Goal: Information Seeking & Learning: Learn about a topic

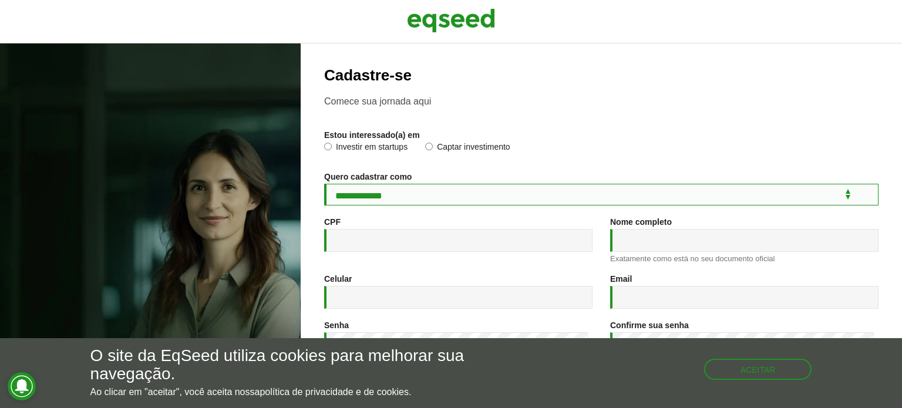
click at [399, 200] on select "**********" at bounding box center [601, 195] width 554 height 22
select select "***"
click at [324, 186] on select "**********" at bounding box center [601, 195] width 554 height 22
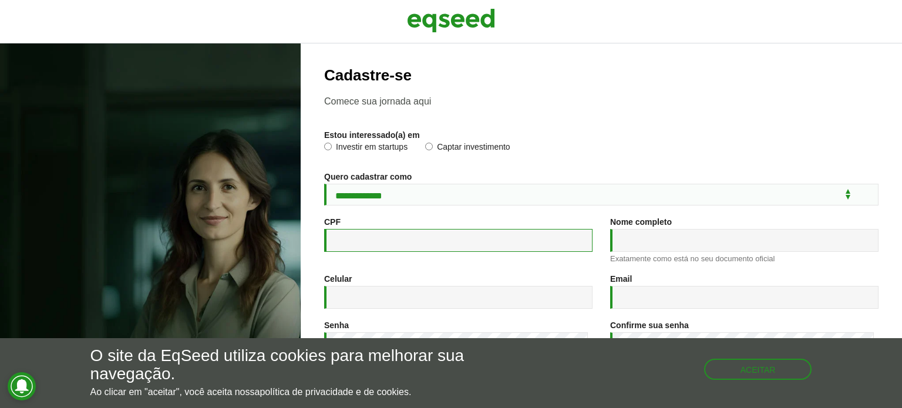
click at [382, 252] on input "CPF *" at bounding box center [458, 240] width 268 height 23
type input "**********"
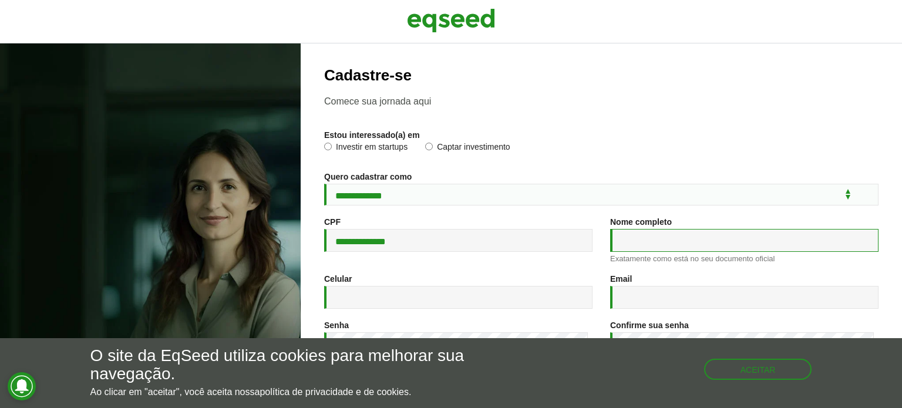
click at [619, 241] on input "Nome completo *" at bounding box center [744, 240] width 268 height 23
type input "**********"
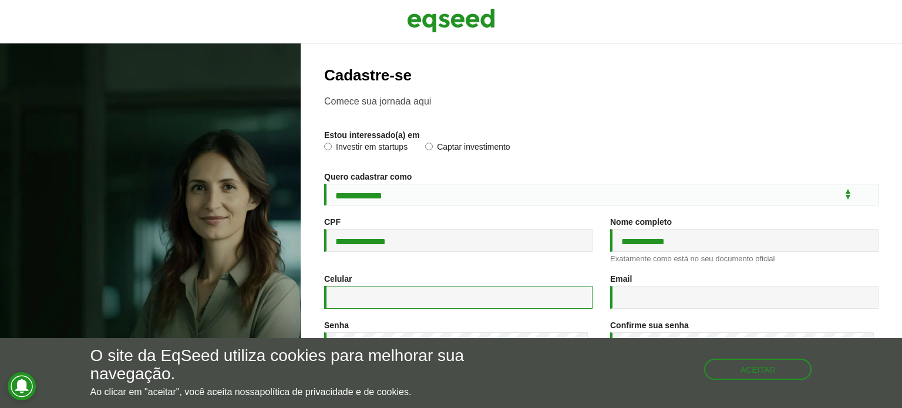
type input "**********"
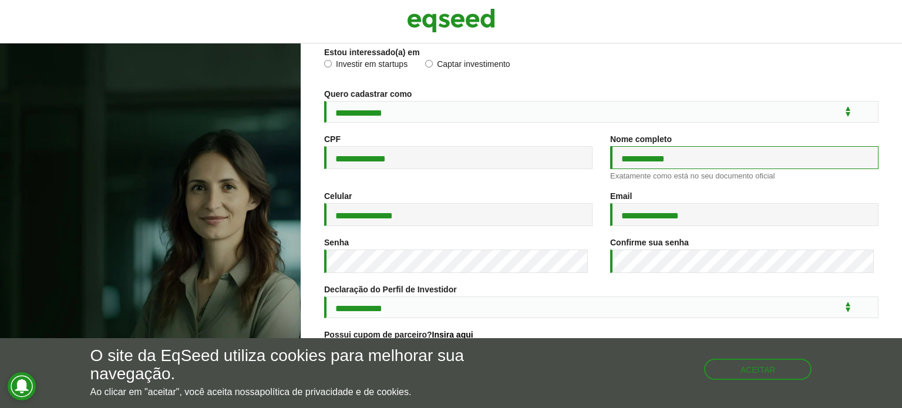
scroll to position [117, 0]
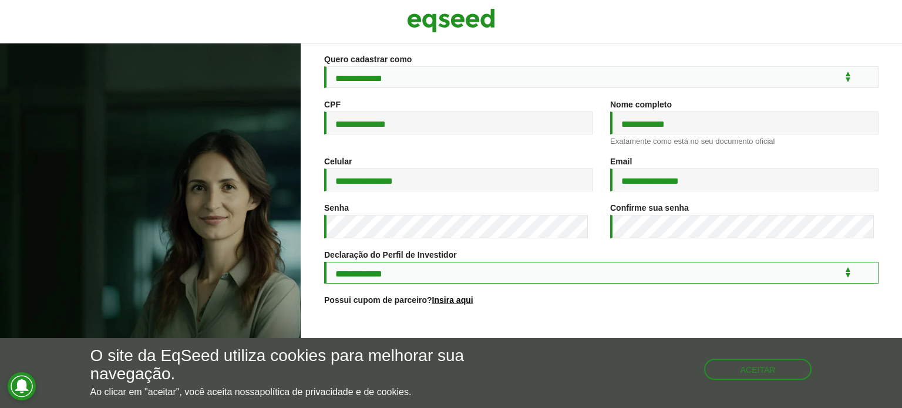
click at [386, 284] on select "**********" at bounding box center [601, 273] width 554 height 22
select select "***"
click at [324, 269] on select "**********" at bounding box center [601, 273] width 554 height 22
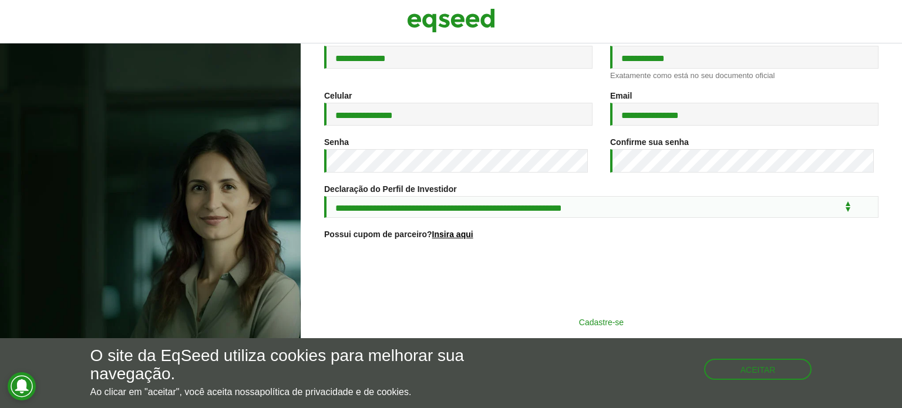
scroll to position [193, 0]
click at [596, 316] on button "Cadastre-se" at bounding box center [601, 322] width 305 height 22
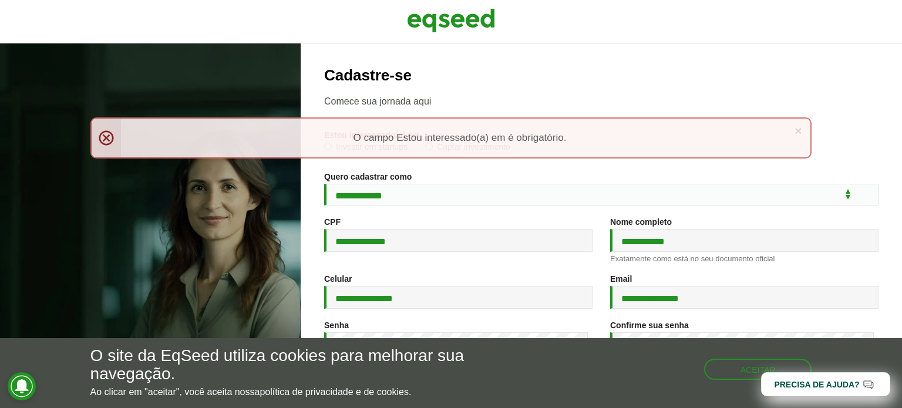
click at [101, 137] on div "× Menssagem de erro O campo Estou interessado(a) em é obrigatório." at bounding box center [451, 137] width 722 height 41
click at [746, 370] on button "Aceitar" at bounding box center [759, 368] width 106 height 19
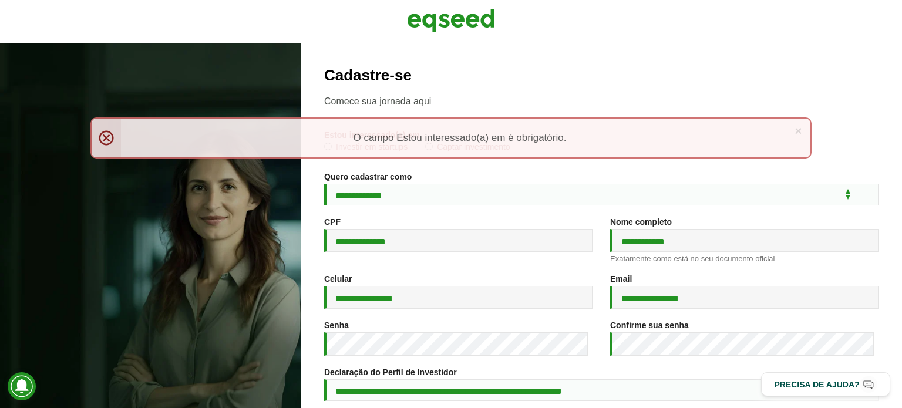
click at [379, 132] on div "× Menssagem de erro O campo Estou interessado(a) em é obrigatório." at bounding box center [451, 137] width 722 height 41
click at [798, 128] on link "×" at bounding box center [797, 130] width 7 height 12
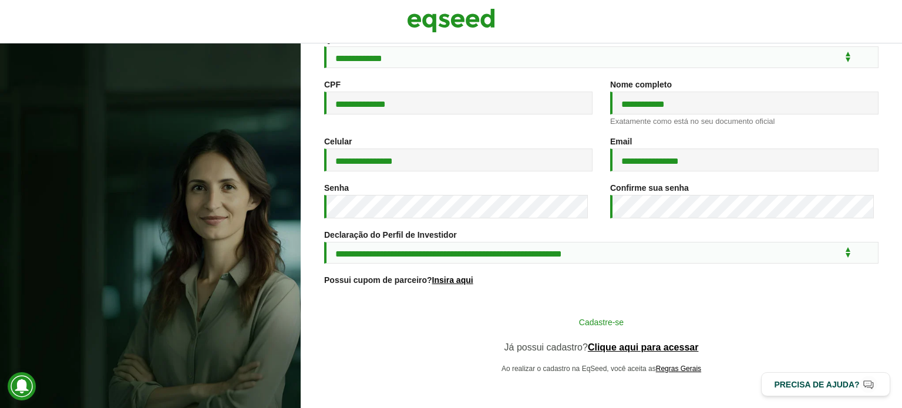
scroll to position [147, 0]
click at [665, 321] on button "Cadastre-se" at bounding box center [601, 322] width 305 height 22
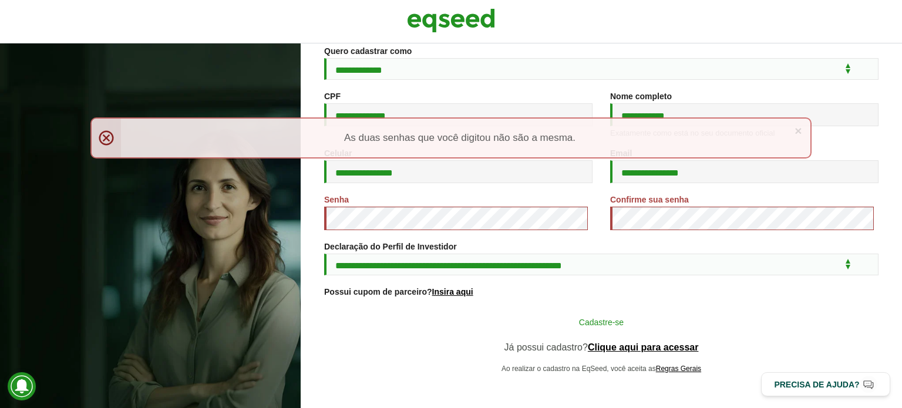
scroll to position [135, 0]
click at [582, 326] on button "Cadastre-se" at bounding box center [601, 322] width 305 height 22
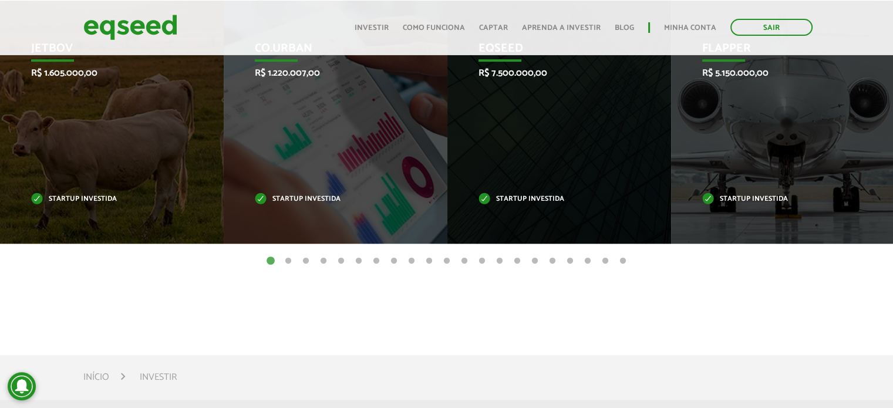
scroll to position [535, 0]
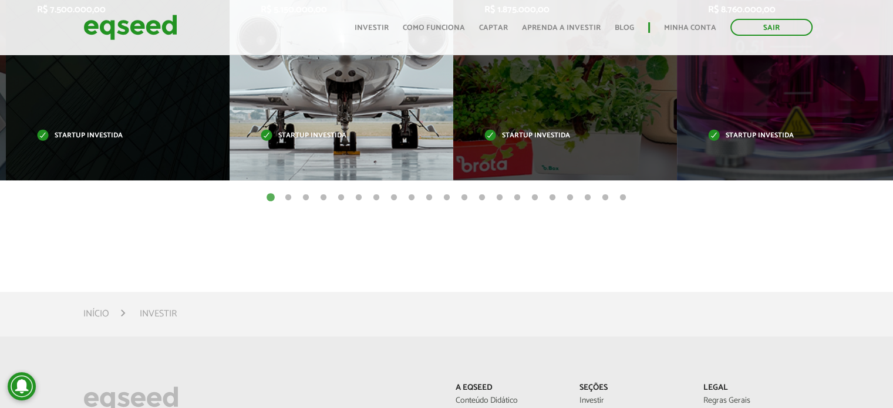
drag, startPoint x: 761, startPoint y: 89, endPoint x: 320, endPoint y: 137, distance: 444.2
click at [320, 137] on div "Flapper R$ 5.150.000,00 Startup investida" at bounding box center [333, 58] width 206 height 243
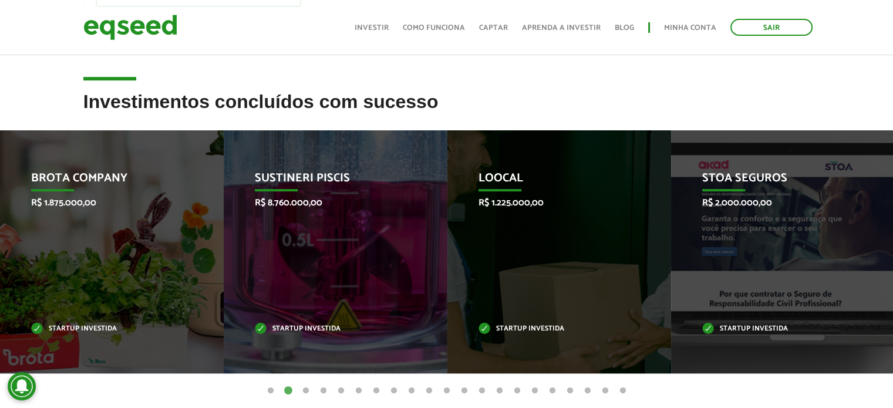
scroll to position [418, 0]
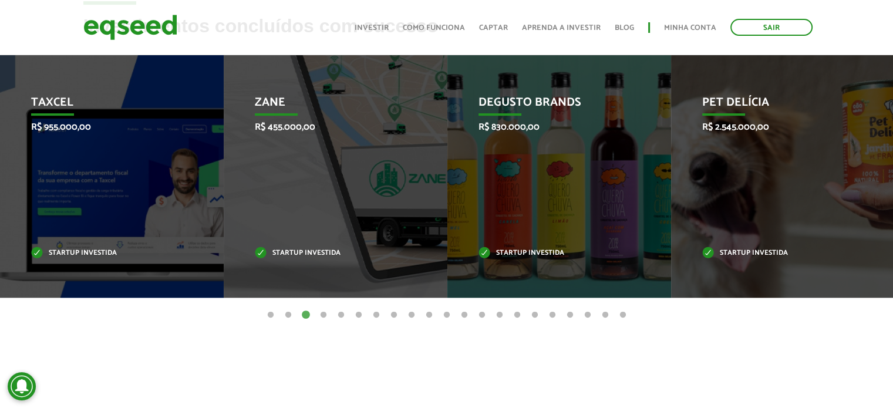
click at [323, 166] on div "Zane R$ 455.000,00 Startup investida" at bounding box center [327, 176] width 206 height 243
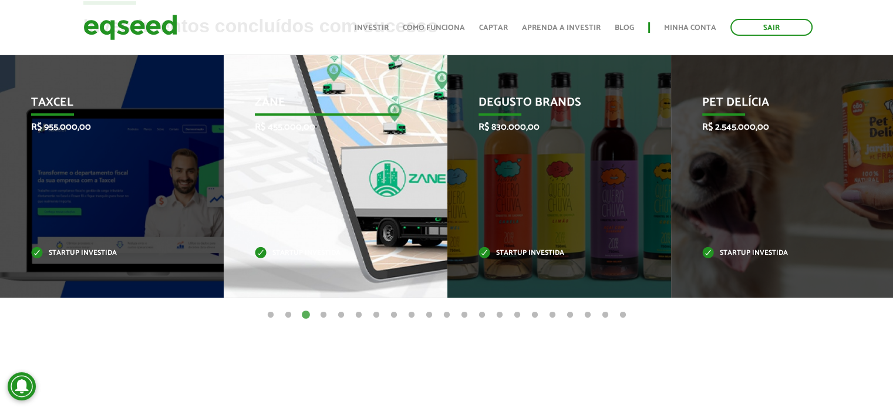
click at [329, 143] on div "Zane R$ 455.000,00 Startup investida" at bounding box center [327, 176] width 206 height 243
click at [329, 142] on div "Zane R$ 455.000,00 Startup investida" at bounding box center [327, 176] width 206 height 243
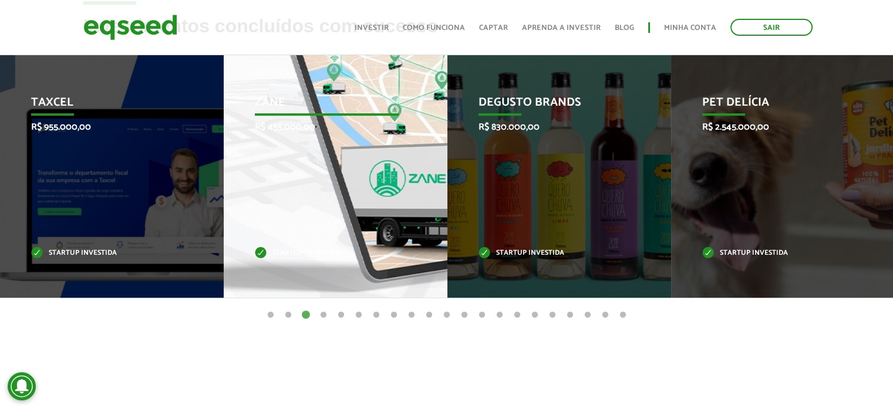
click at [329, 142] on div "Zane R$ 455.000,00 Startup investida" at bounding box center [327, 176] width 206 height 243
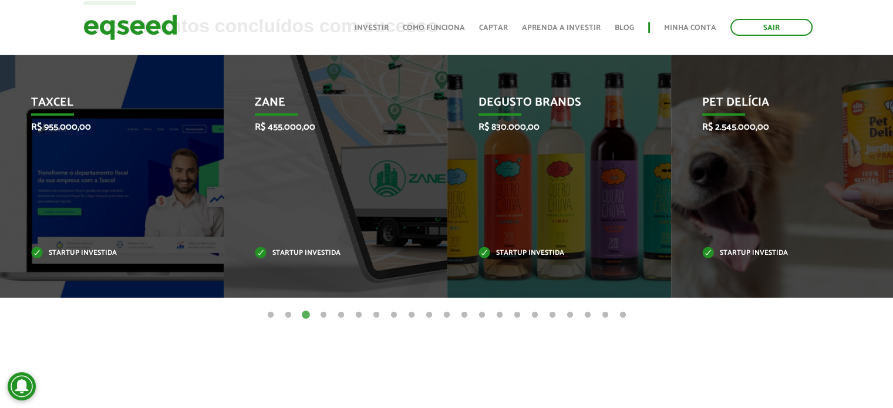
drag, startPoint x: 329, startPoint y: 142, endPoint x: 794, endPoint y: 395, distance: 529.4
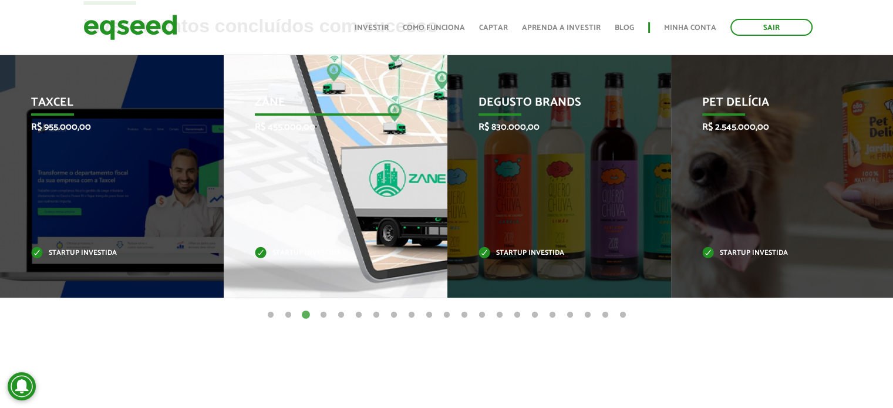
click at [386, 159] on div "Zane R$ 455.000,00 Startup investida" at bounding box center [327, 176] width 206 height 243
click at [385, 103] on p "Zane" at bounding box center [327, 106] width 144 height 20
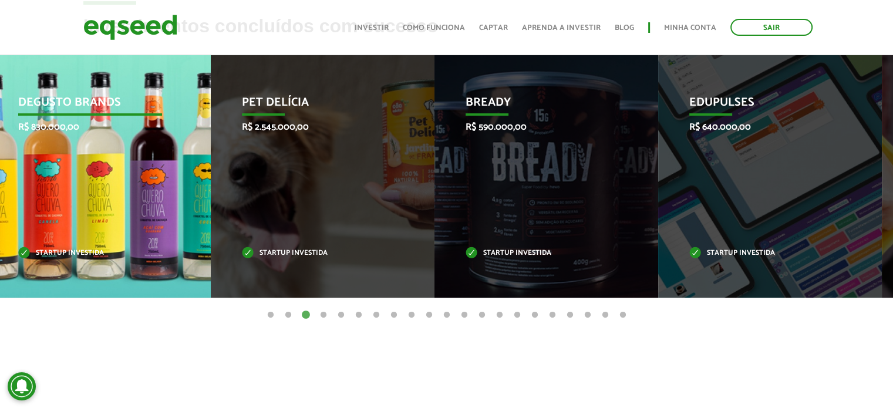
drag, startPoint x: 611, startPoint y: 250, endPoint x: 123, endPoint y: 272, distance: 488.4
click at [123, 272] on div "Degusto Brands R$ 830.000,00 Startup investida" at bounding box center [90, 176] width 206 height 243
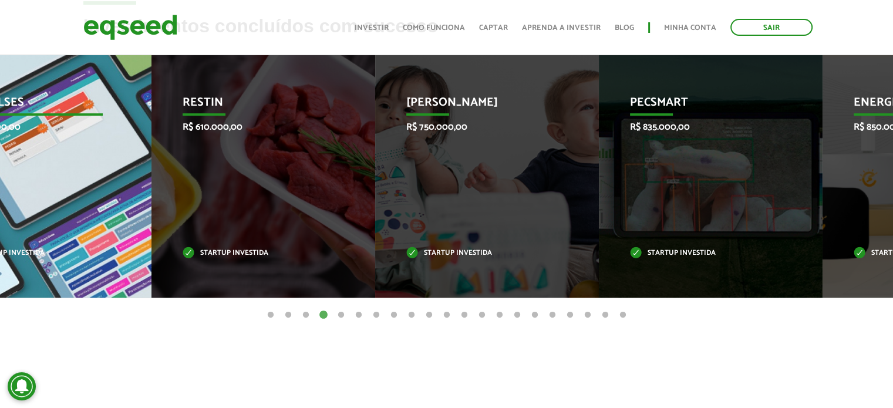
drag, startPoint x: 416, startPoint y: 223, endPoint x: 1, endPoint y: 223, distance: 415.1
click at [1, 223] on div "Edupulses R$ 640.000,00 Startup investida" at bounding box center [31, 176] width 206 height 243
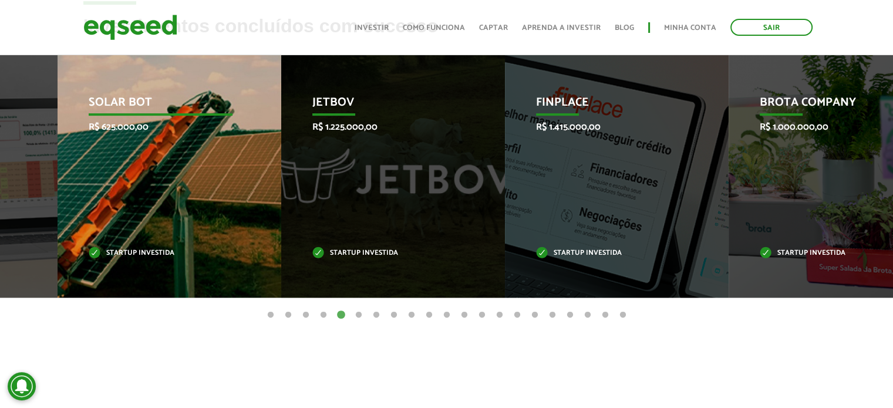
drag, startPoint x: 566, startPoint y: 235, endPoint x: 122, endPoint y: 231, distance: 444.4
click at [124, 231] on div "Solar Bot R$ 625.000,00 Startup investida" at bounding box center [161, 176] width 206 height 243
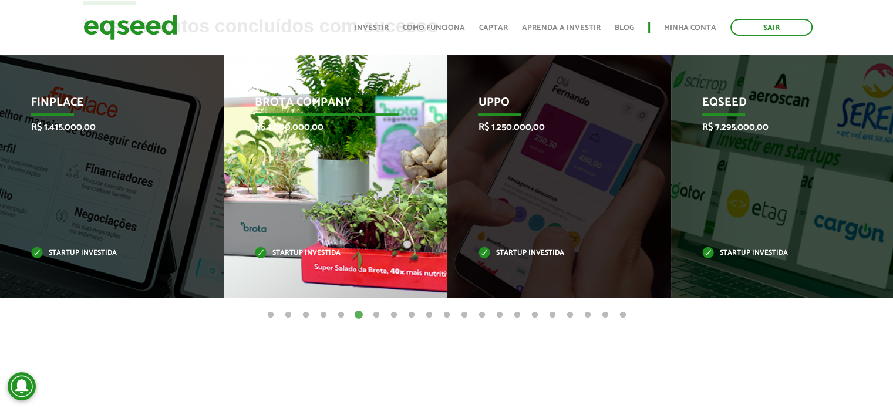
click at [390, 207] on div "Brota Company R$ 1.000.000,00 Startup investida" at bounding box center [327, 176] width 206 height 243
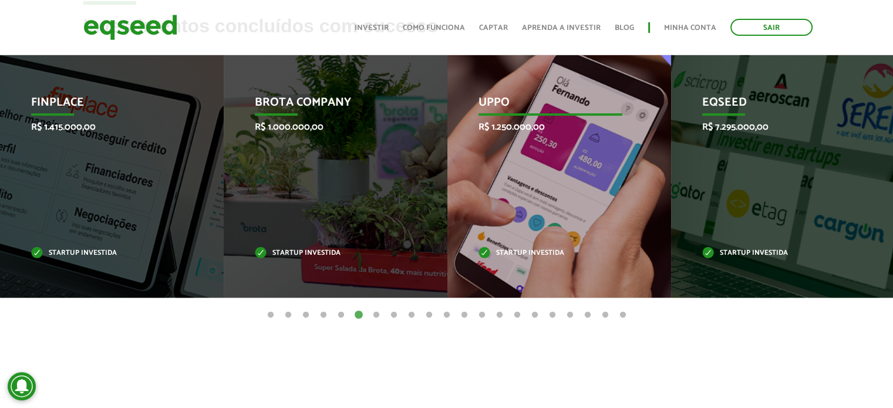
click at [472, 216] on div "Uppo R$ 1.250.000,00 Startup investida" at bounding box center [550, 176] width 206 height 243
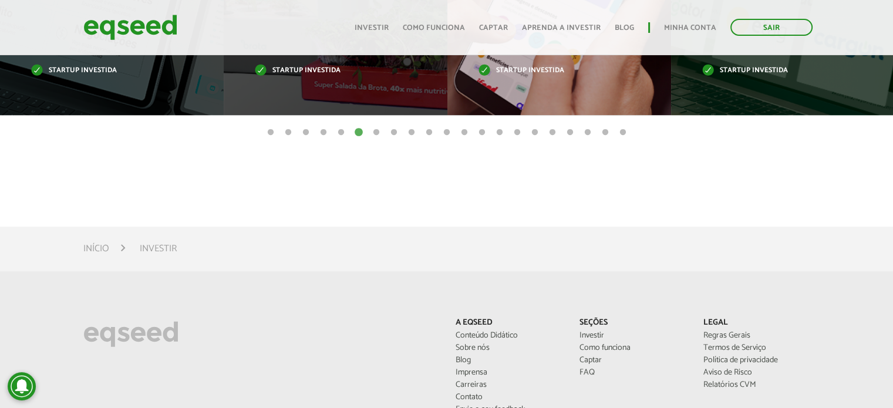
scroll to position [874, 0]
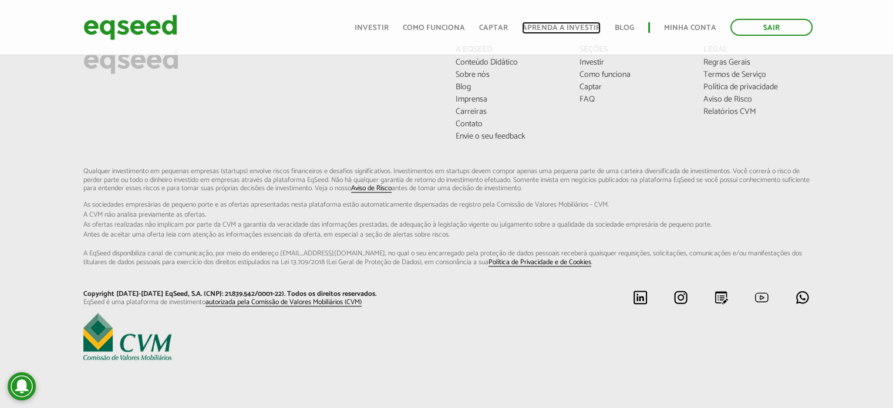
click at [545, 26] on link "Aprenda a investir" at bounding box center [561, 28] width 79 height 8
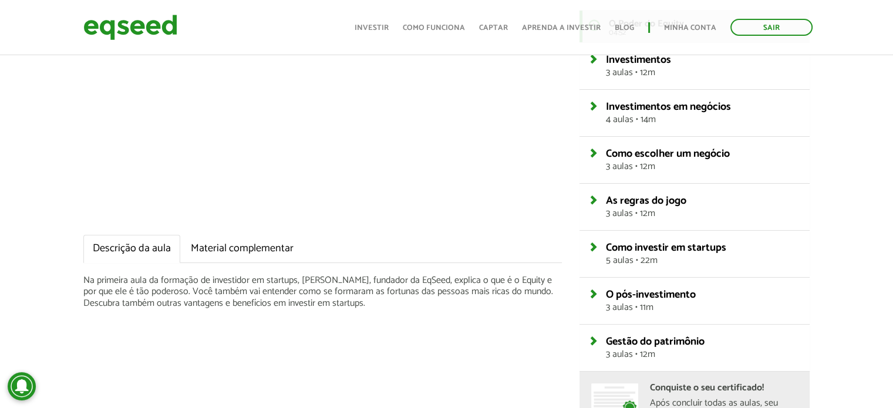
scroll to position [202, 0]
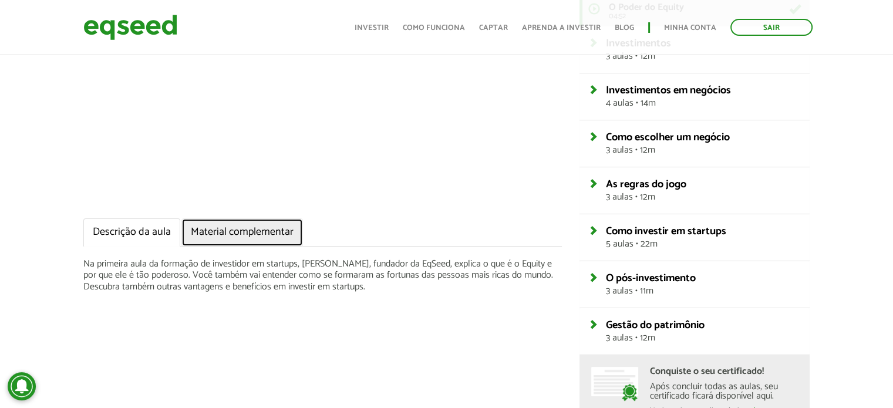
click at [272, 232] on link "Material complementar" at bounding box center [242, 232] width 122 height 28
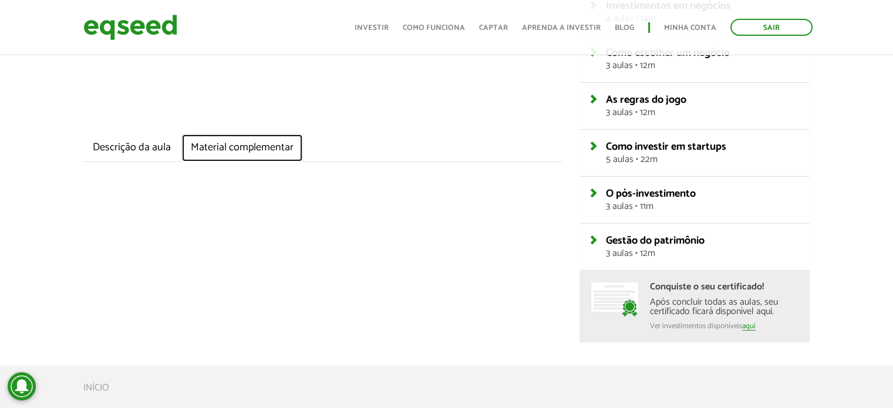
scroll to position [85, 0]
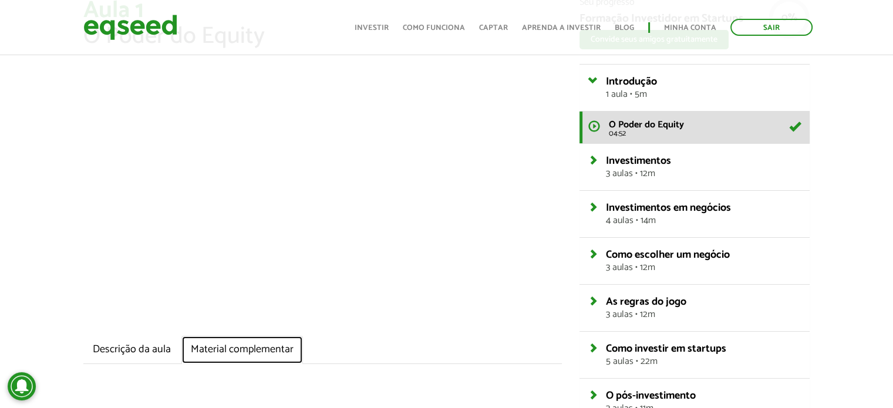
click at [256, 353] on link "Material complementar" at bounding box center [242, 350] width 122 height 28
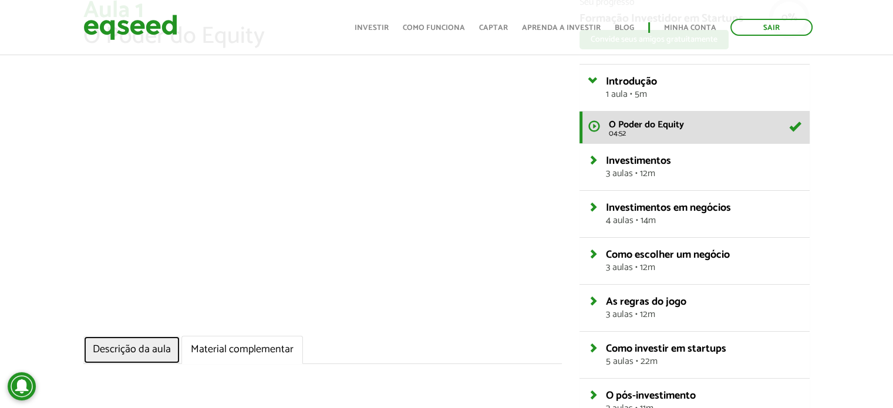
click at [134, 348] on link "Descrição da aula" at bounding box center [131, 350] width 97 height 28
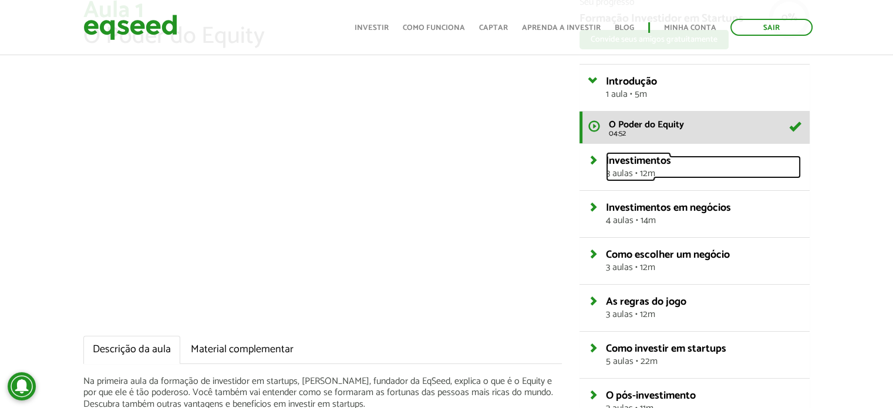
click at [629, 159] on span "Investimentos" at bounding box center [638, 161] width 65 height 18
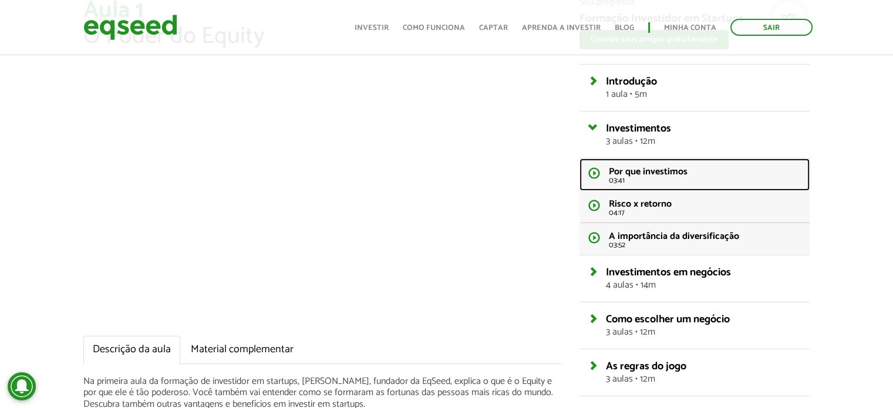
click at [638, 176] on span "Por que investimos" at bounding box center [648, 172] width 79 height 16
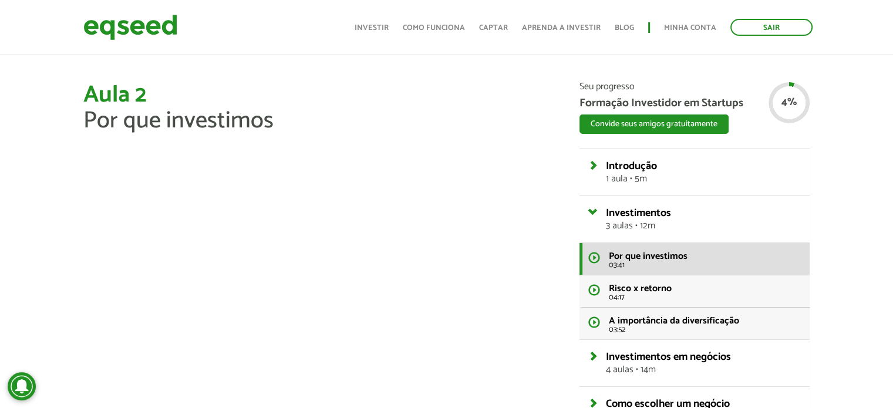
scroll to position [6, 0]
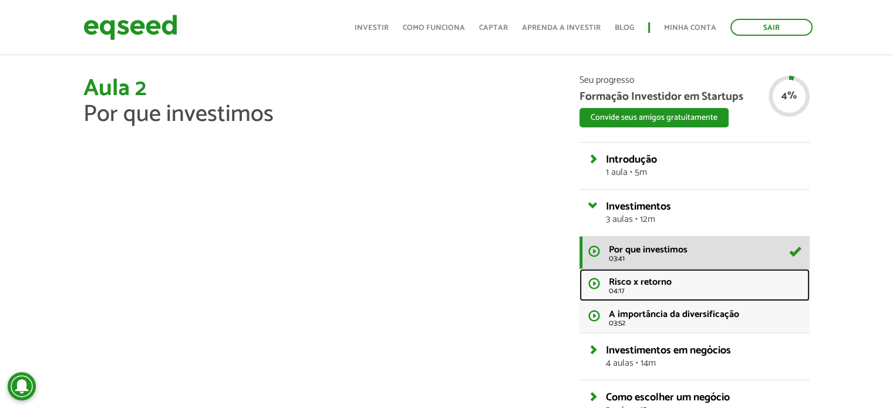
click at [623, 287] on span "04:17" at bounding box center [705, 291] width 193 height 8
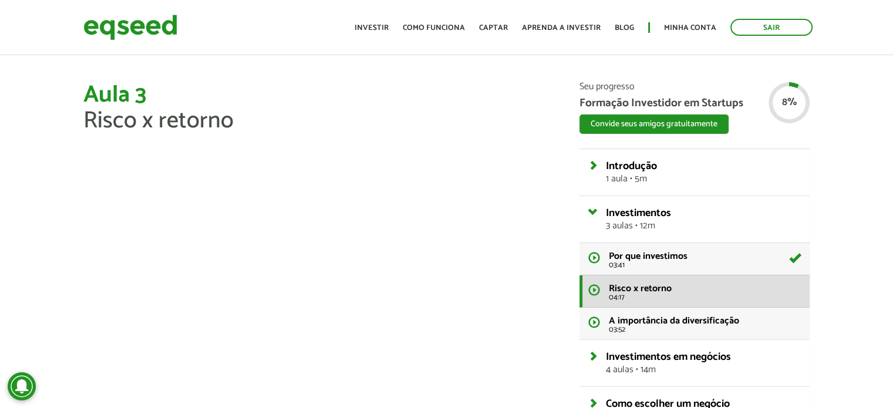
scroll to position [6, 0]
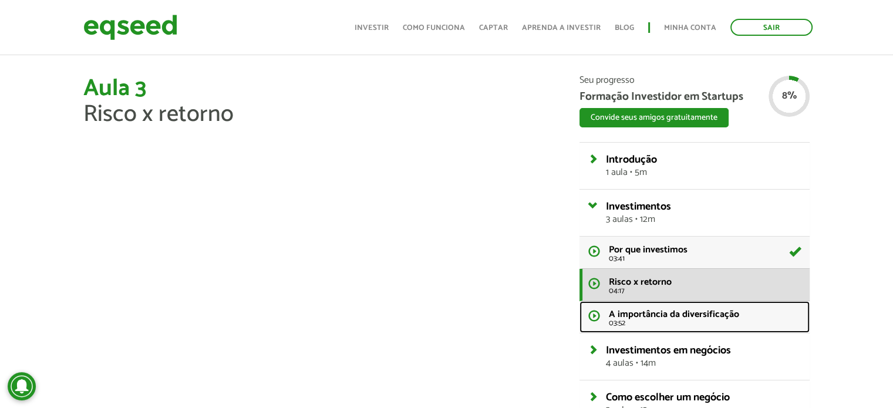
click at [627, 309] on span "A importância da diversificação" at bounding box center [674, 314] width 130 height 16
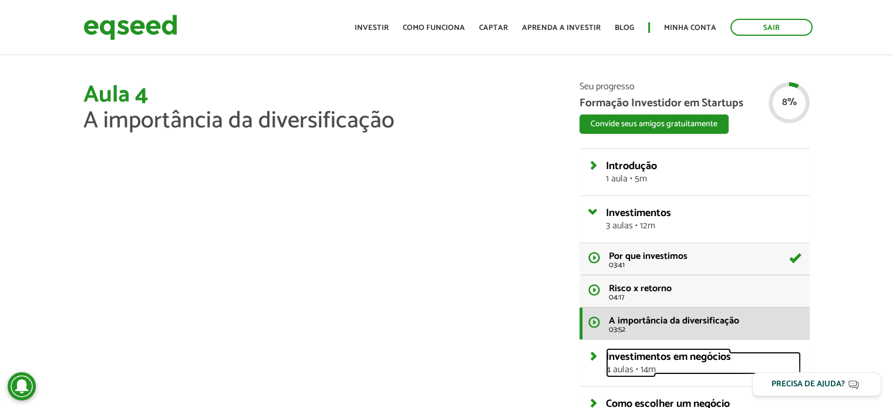
click at [626, 365] on span "4 aulas • 14m" at bounding box center [703, 369] width 195 height 9
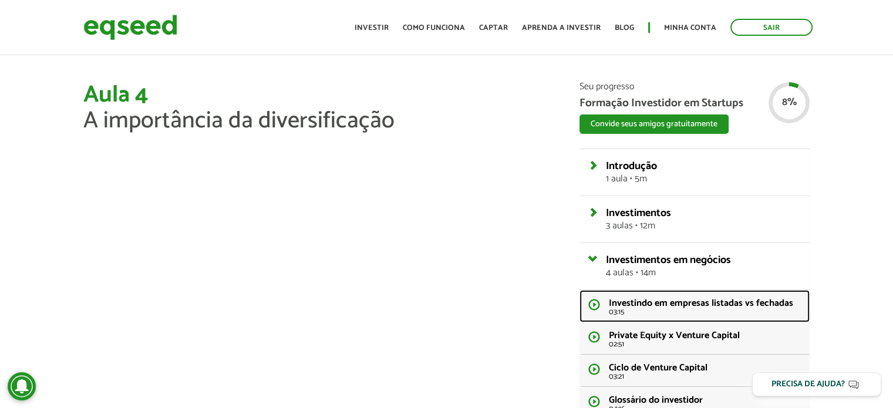
click at [635, 305] on span "Investindo em empresas listadas vs fechadas" at bounding box center [701, 303] width 184 height 16
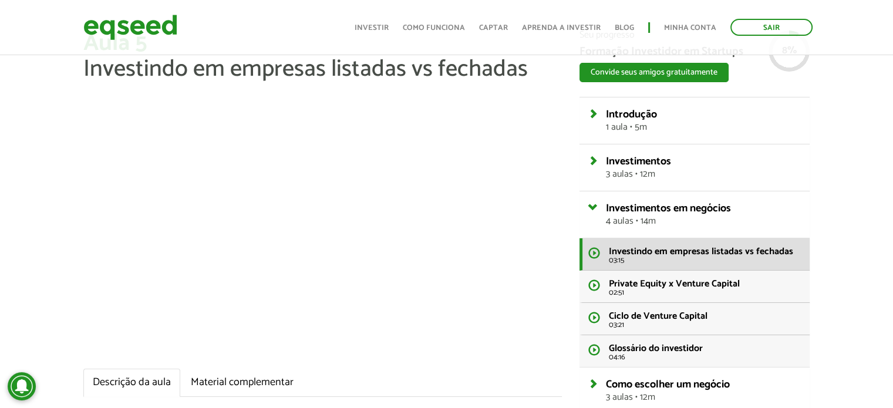
scroll to position [59, 0]
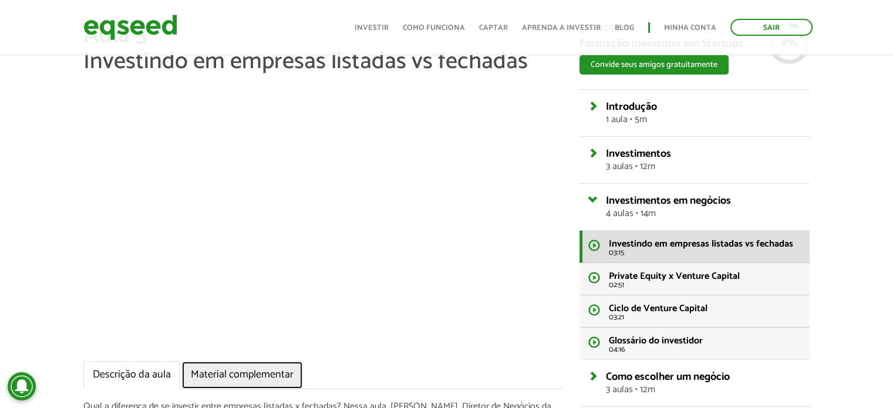
click at [242, 376] on link "Material complementar" at bounding box center [242, 375] width 122 height 28
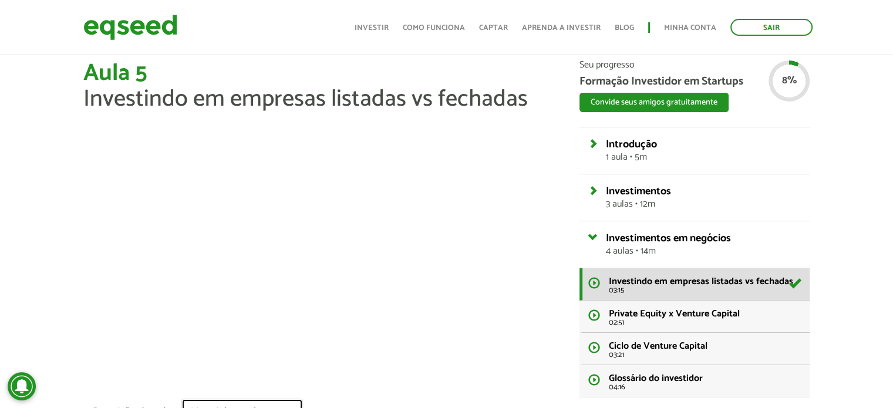
scroll to position [42, 0]
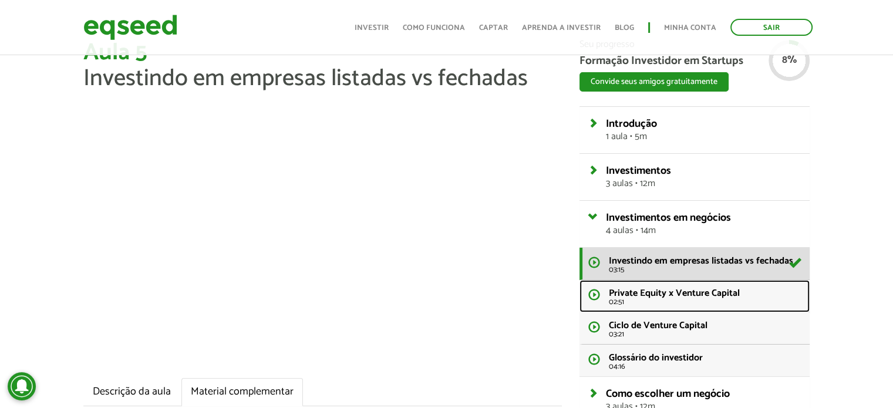
click at [665, 289] on span "Private Equity x Venture Capital" at bounding box center [674, 293] width 131 height 16
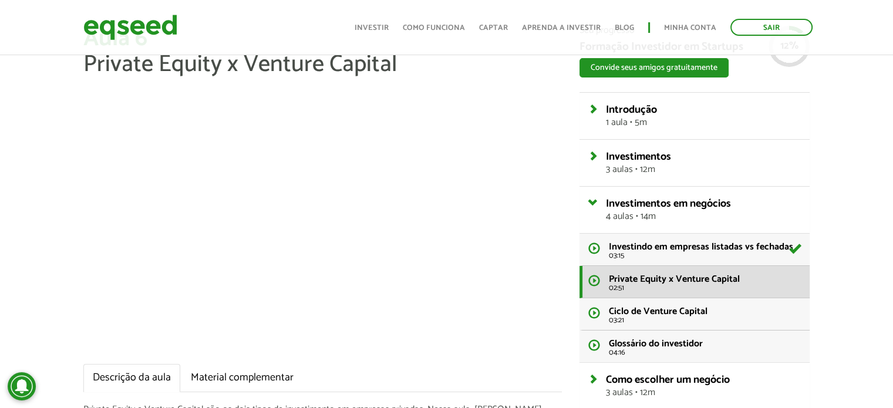
scroll to position [61, 0]
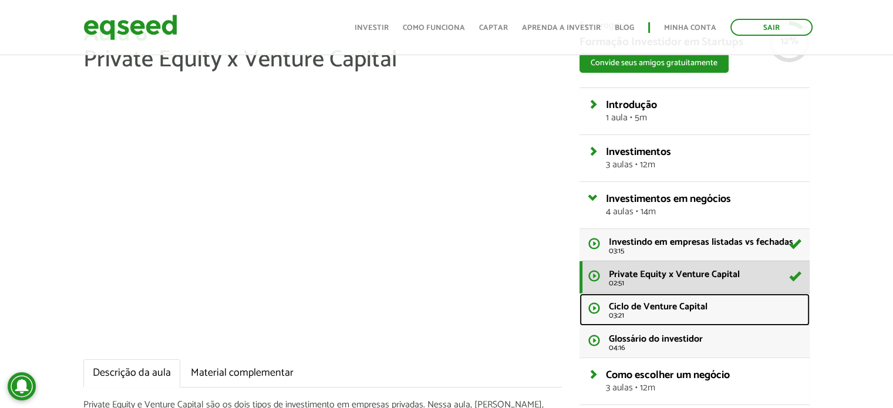
click at [676, 304] on span "Ciclo de Venture Capital" at bounding box center [658, 307] width 99 height 16
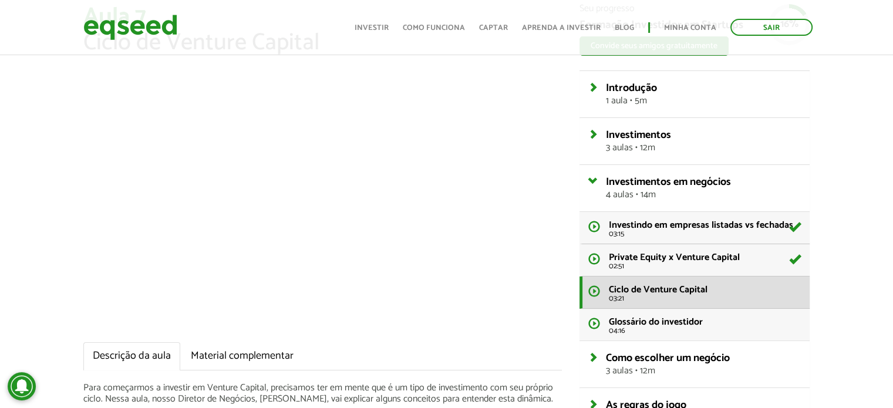
scroll to position [83, 0]
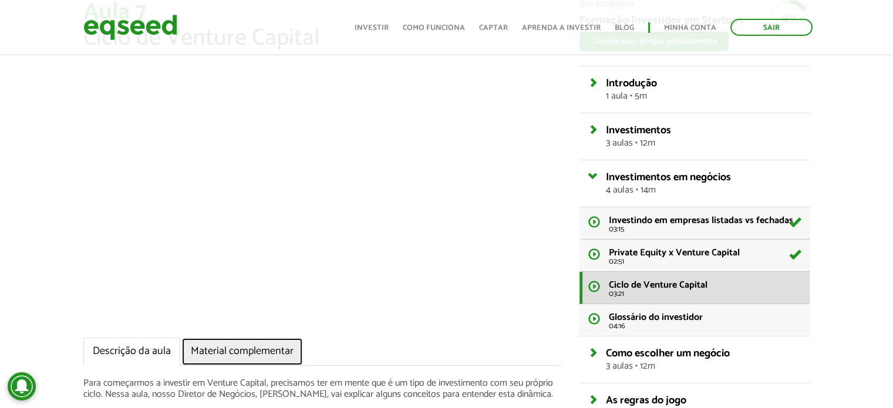
click at [213, 345] on link "Material complementar" at bounding box center [242, 352] width 122 height 28
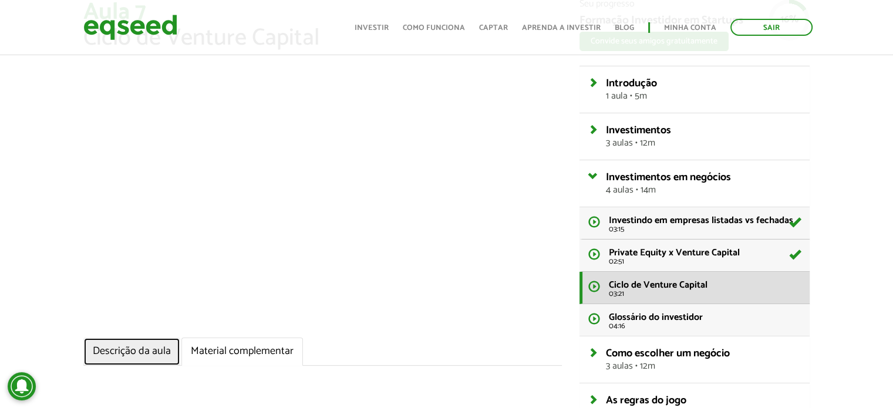
click at [134, 349] on link "Descrição da aula" at bounding box center [131, 352] width 97 height 28
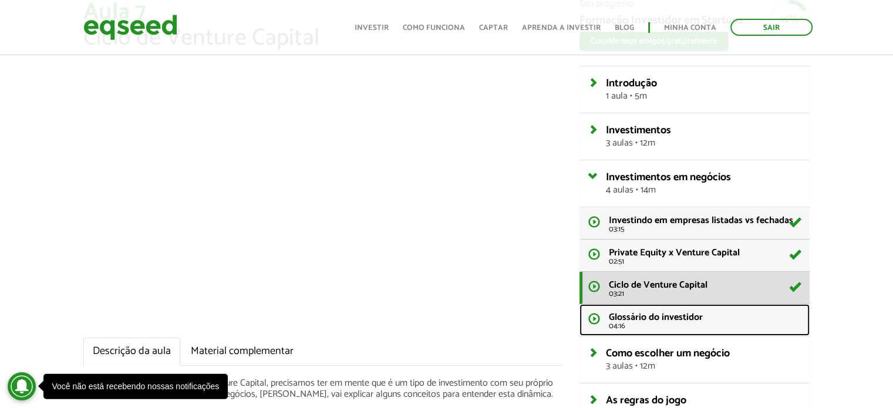
click at [629, 316] on span "Glossário do investidor" at bounding box center [656, 317] width 94 height 16
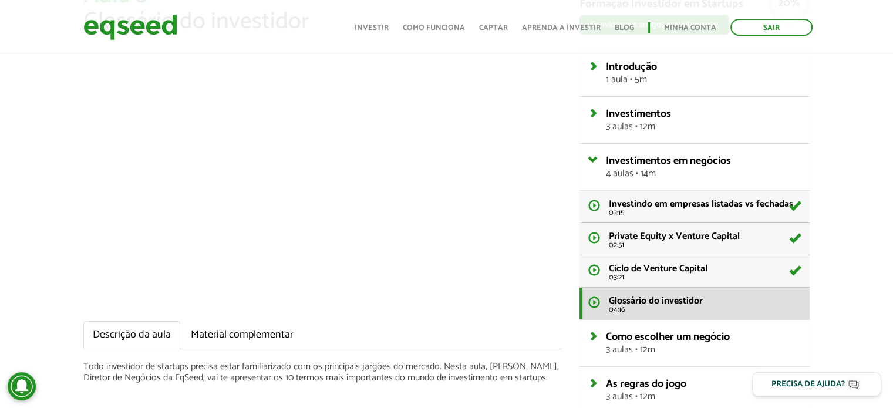
scroll to position [96, 0]
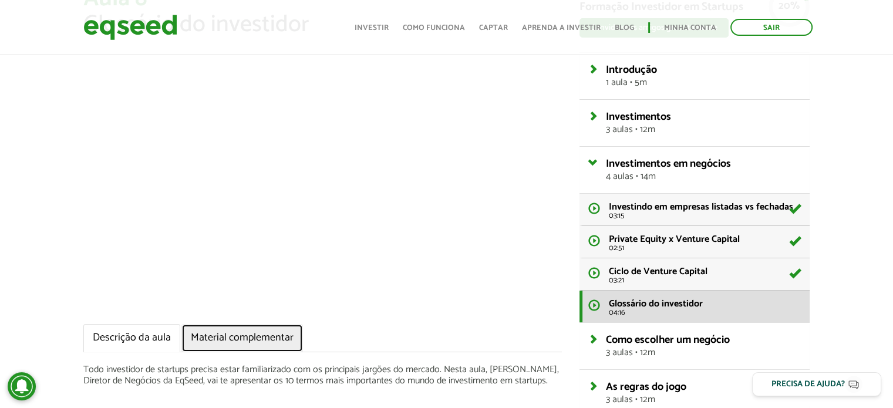
click at [232, 339] on link "Material complementar" at bounding box center [242, 338] width 122 height 28
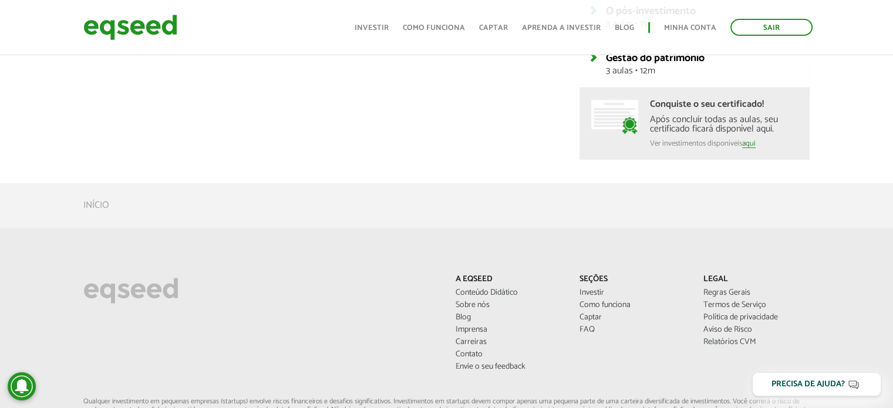
scroll to position [214, 0]
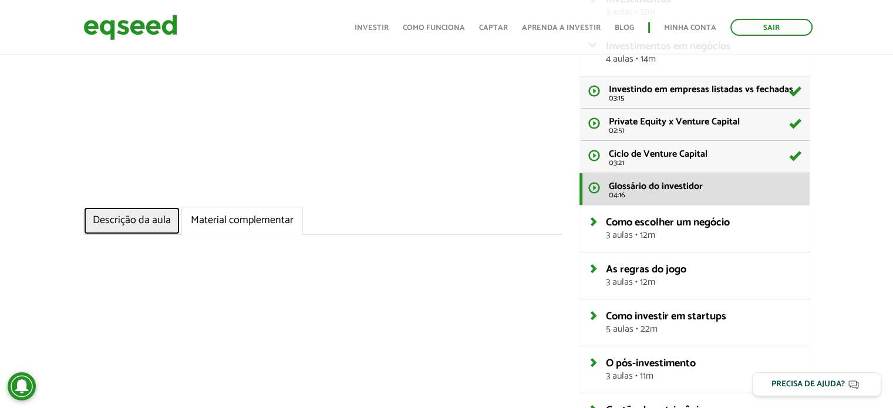
click at [124, 221] on link "Descrição da aula" at bounding box center [131, 221] width 97 height 28
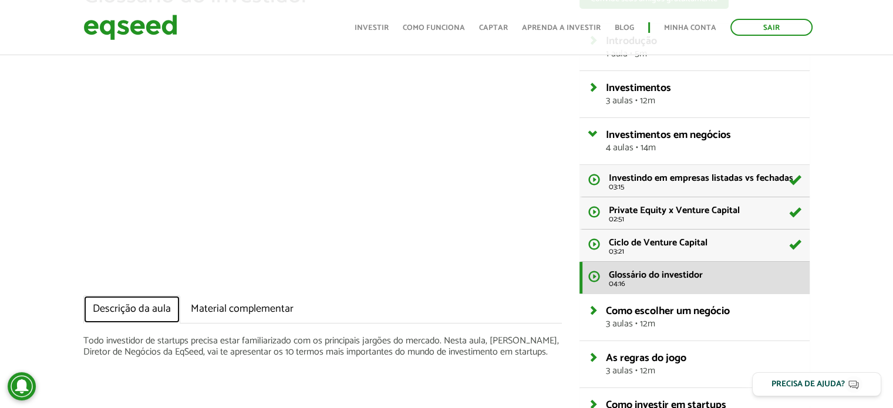
scroll to position [96, 0]
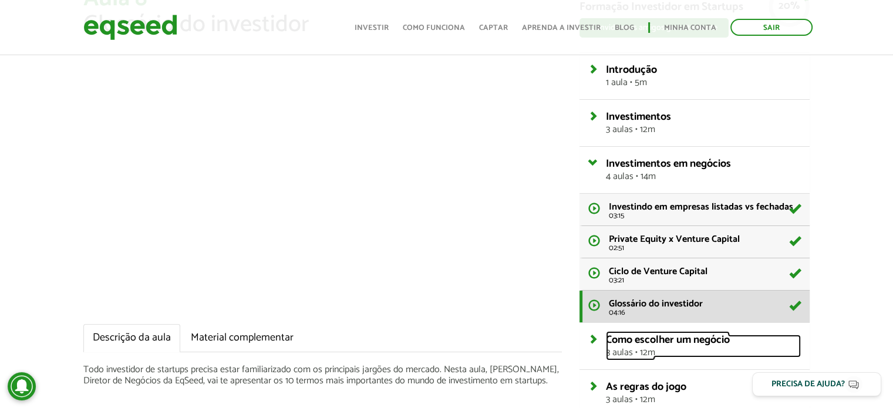
click at [625, 339] on span "Como escolher um negócio" at bounding box center [668, 340] width 124 height 18
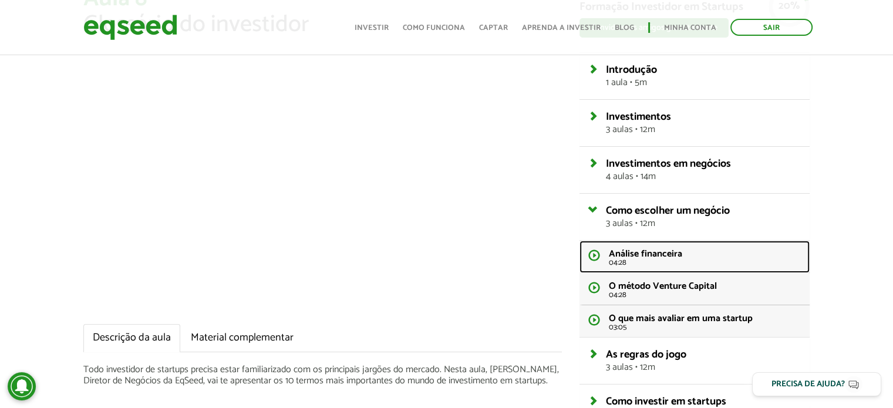
click at [622, 252] on span "Análise financeira" at bounding box center [645, 254] width 73 height 16
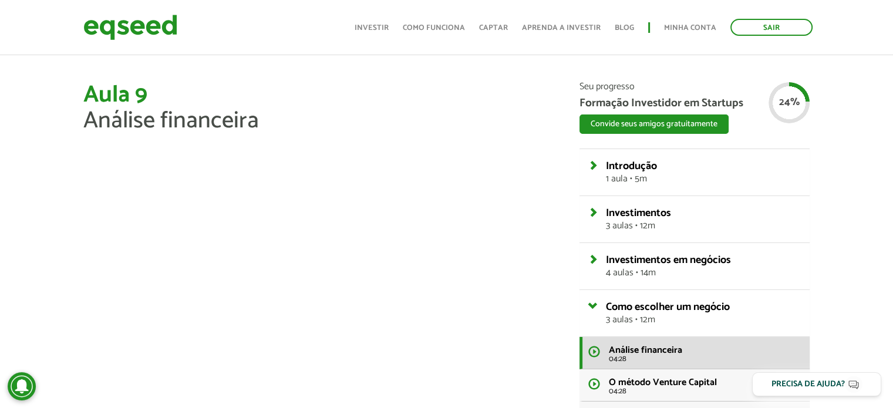
scroll to position [6, 0]
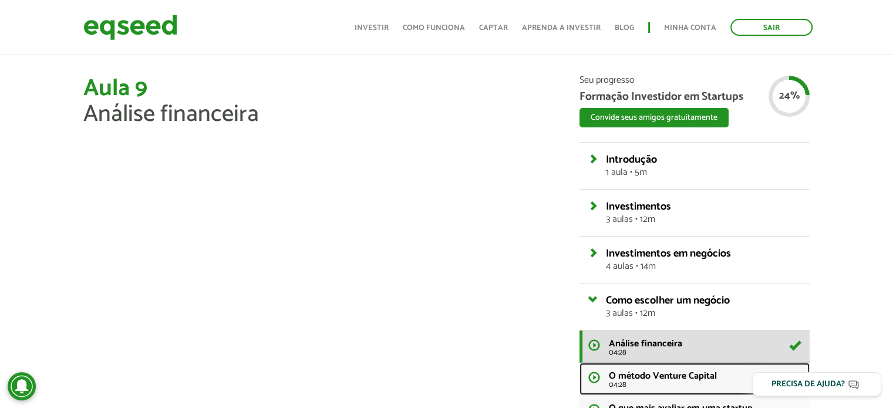
click at [631, 375] on span "O método Venture Capital" at bounding box center [663, 376] width 108 height 16
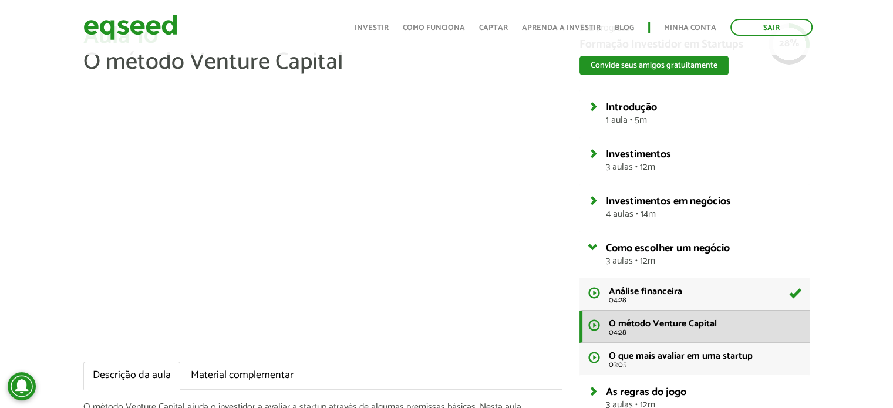
scroll to position [60, 0]
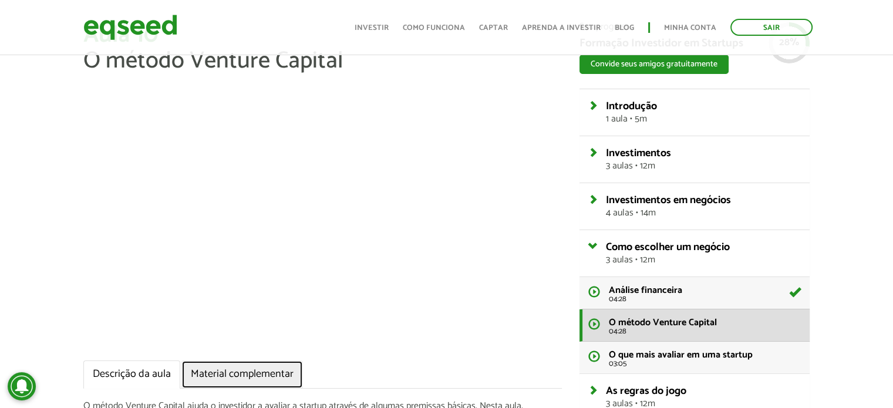
click at [229, 378] on link "Material complementar" at bounding box center [242, 374] width 122 height 28
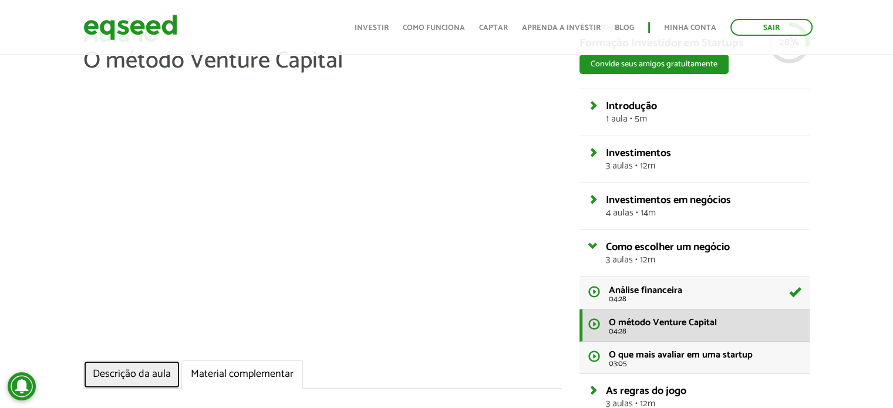
click at [120, 370] on link "Descrição da aula" at bounding box center [131, 374] width 97 height 28
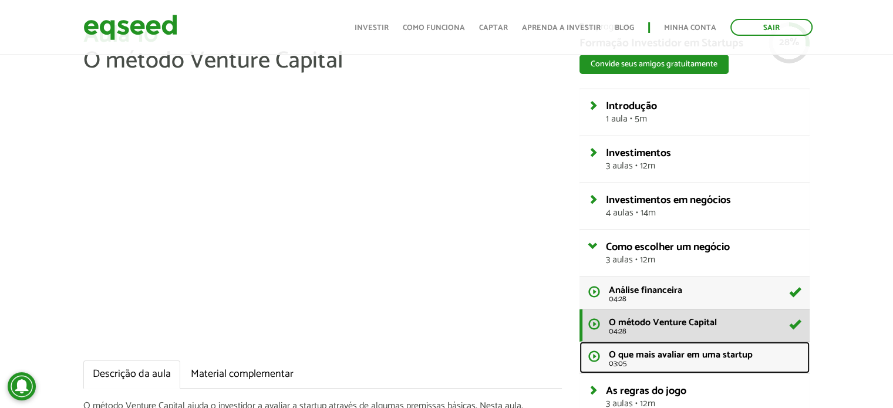
click at [650, 354] on span "O que mais avaliar em uma startup" at bounding box center [681, 355] width 144 height 16
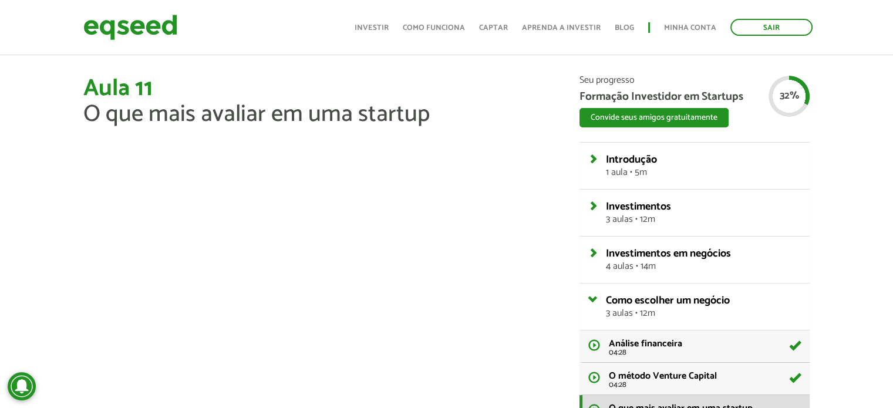
scroll to position [124, 0]
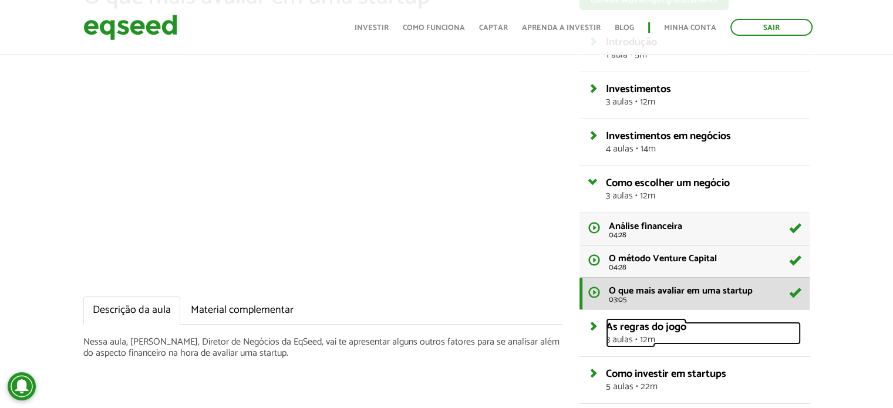
click at [625, 335] on span "3 aulas • 12m" at bounding box center [703, 339] width 195 height 9
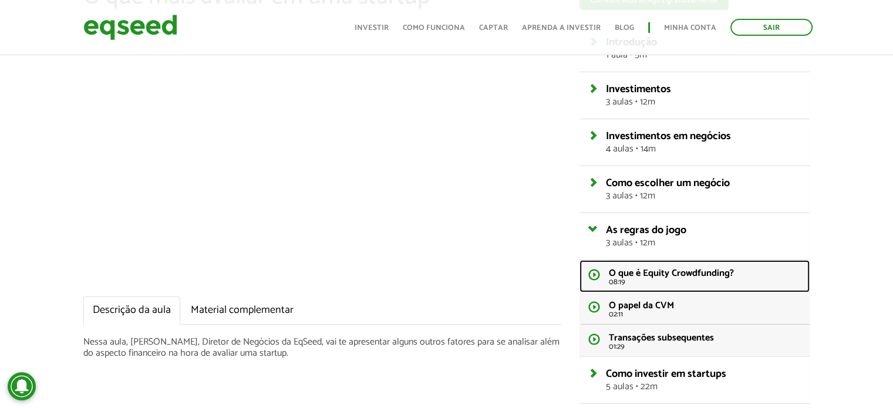
click at [656, 271] on span "O que é Equity Crowdfunding?" at bounding box center [671, 273] width 125 height 16
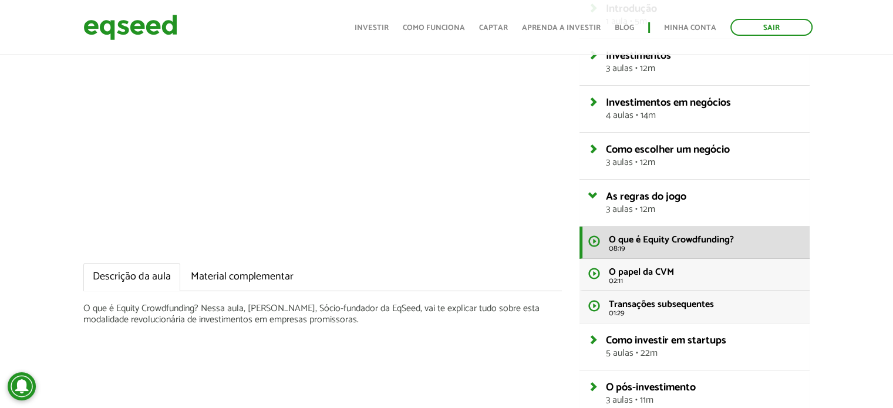
scroll to position [163, 0]
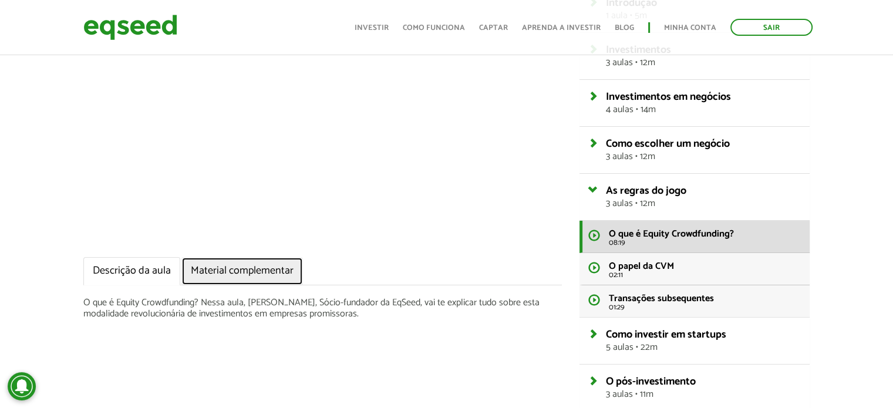
click at [268, 280] on link "Material complementar" at bounding box center [242, 271] width 122 height 28
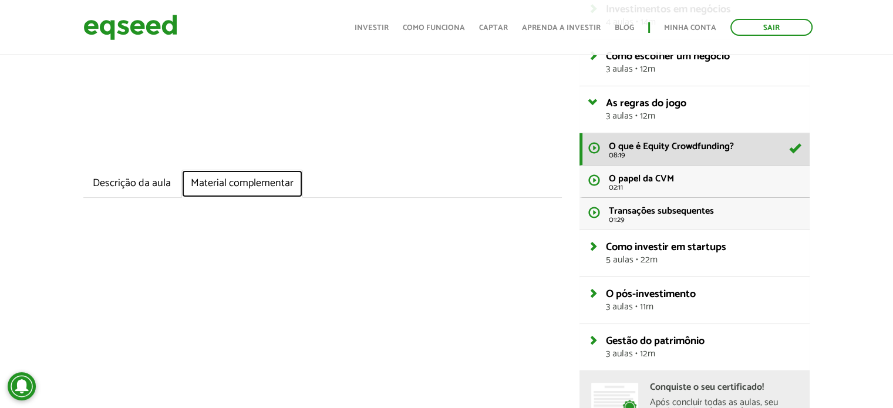
scroll to position [289, 0]
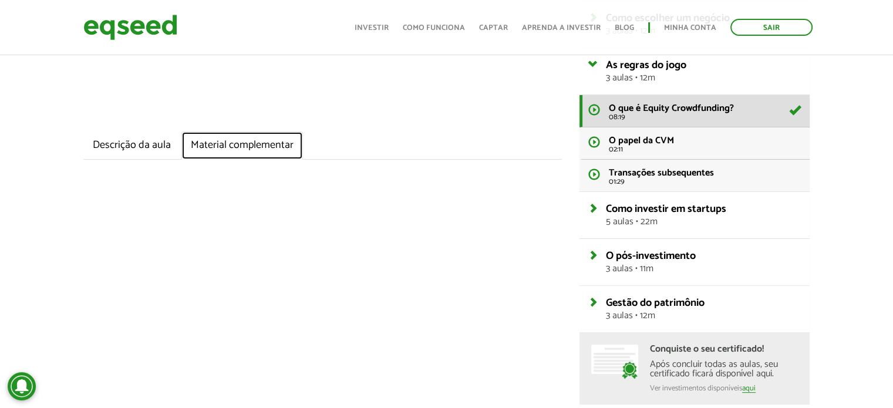
click at [244, 147] on link "Material complementar" at bounding box center [242, 146] width 122 height 28
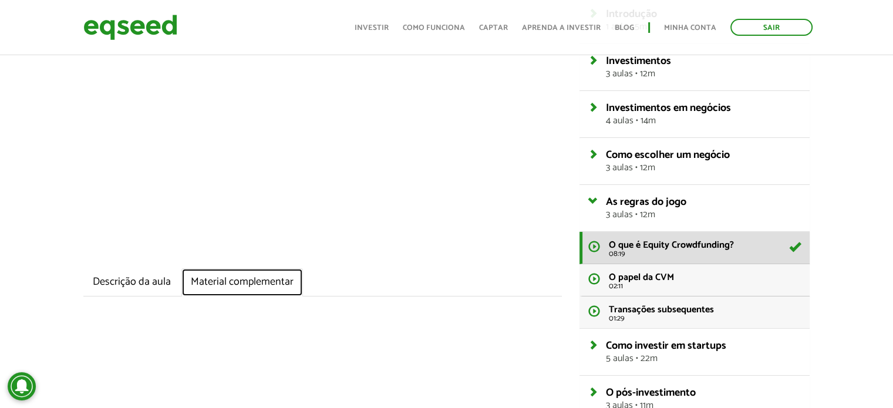
scroll to position [171, 0]
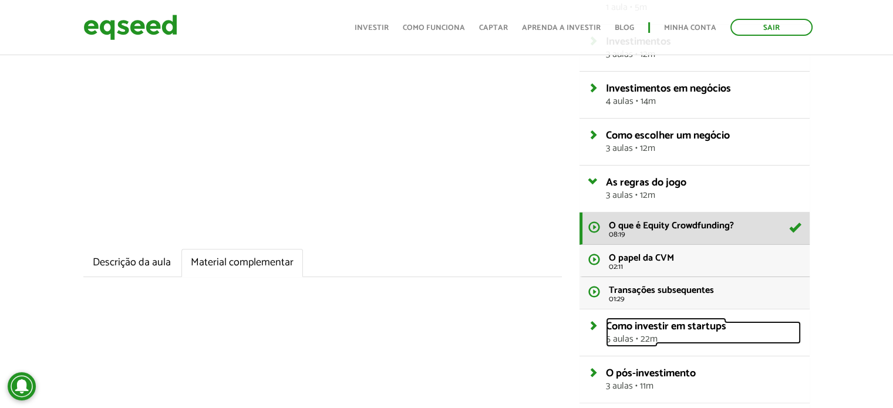
click at [614, 328] on span "Como investir em startups" at bounding box center [666, 327] width 120 height 18
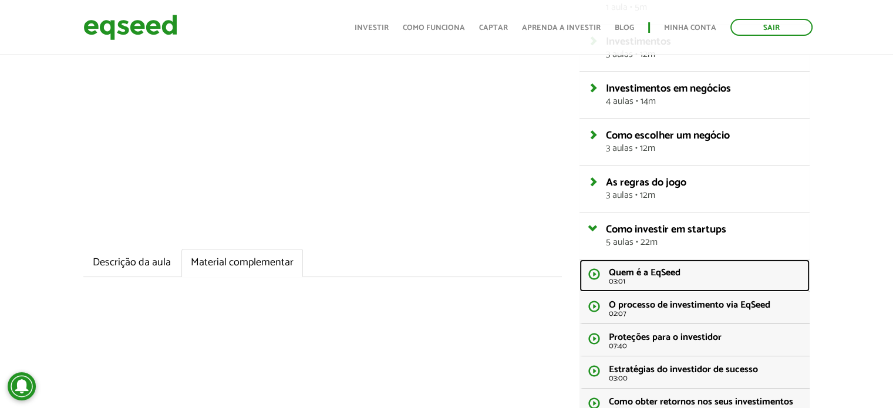
click at [622, 272] on span "Quem é a EqSeed" at bounding box center [645, 273] width 72 height 16
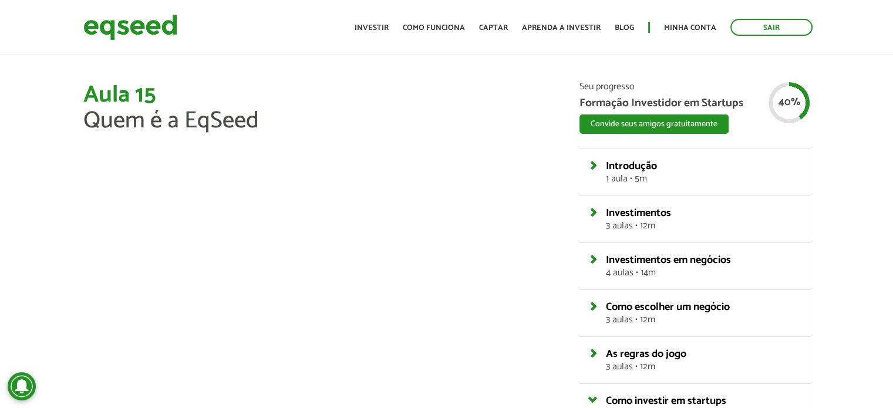
scroll to position [6, 0]
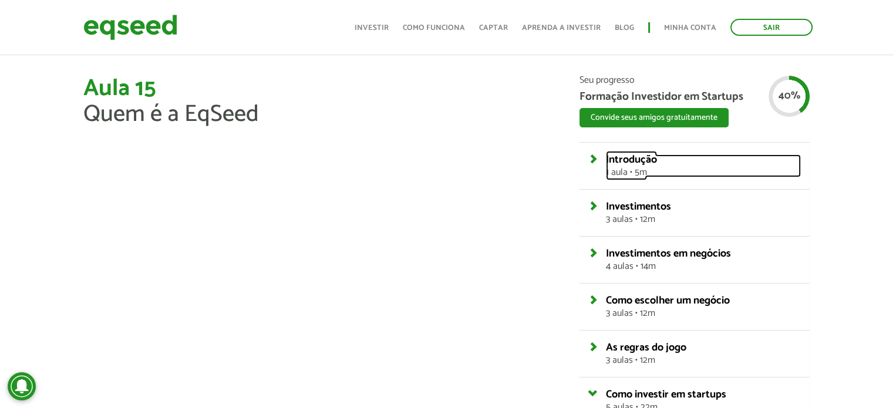
click at [606, 161] on link "Introdução 1 aula • 5m" at bounding box center [703, 165] width 195 height 23
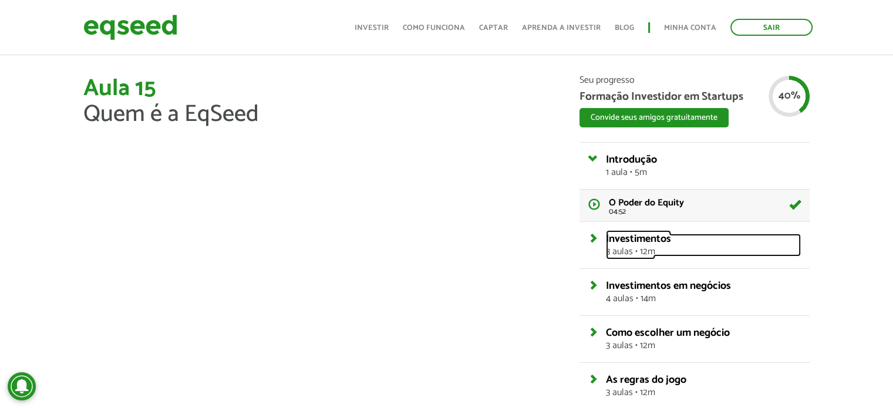
click at [606, 241] on link "Investimentos 3 aulas • 12m" at bounding box center [703, 245] width 195 height 23
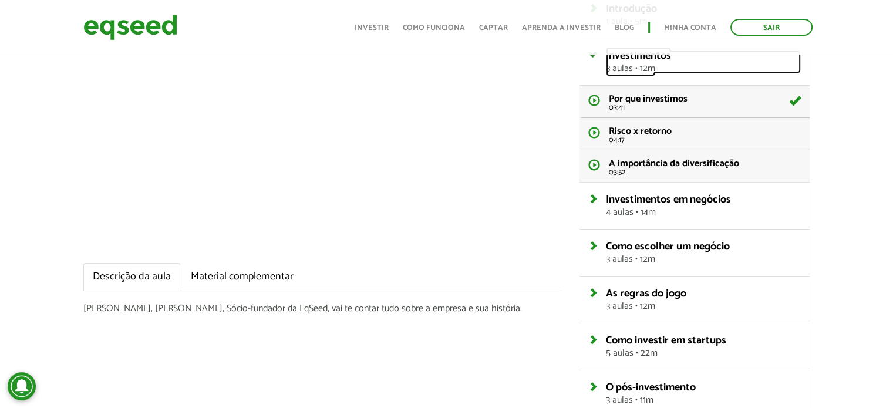
scroll to position [124, 0]
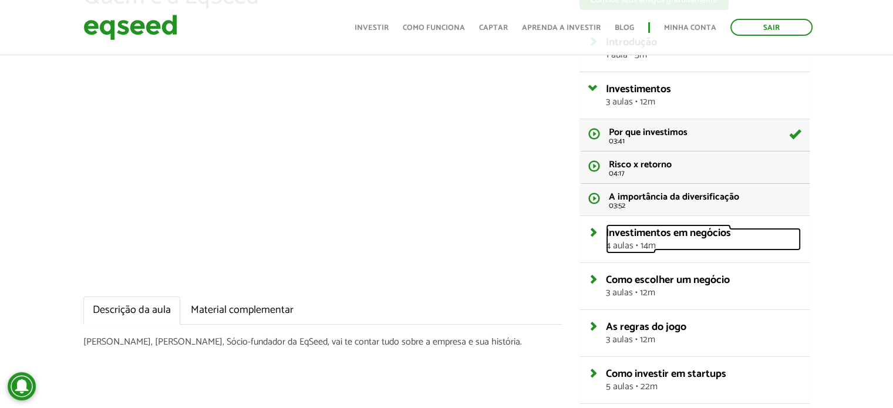
click at [606, 232] on link "Investimentos em negócios 4 aulas • 14m" at bounding box center [703, 239] width 195 height 23
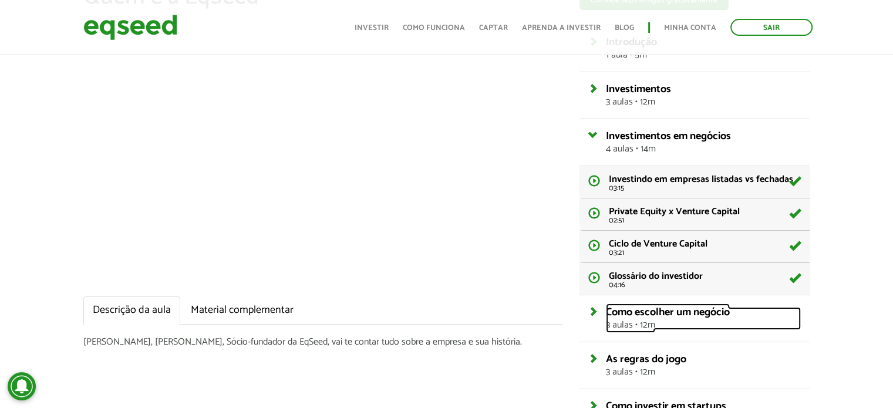
click at [606, 315] on link "Como escolher um negócio 3 aulas • 12m" at bounding box center [703, 318] width 195 height 23
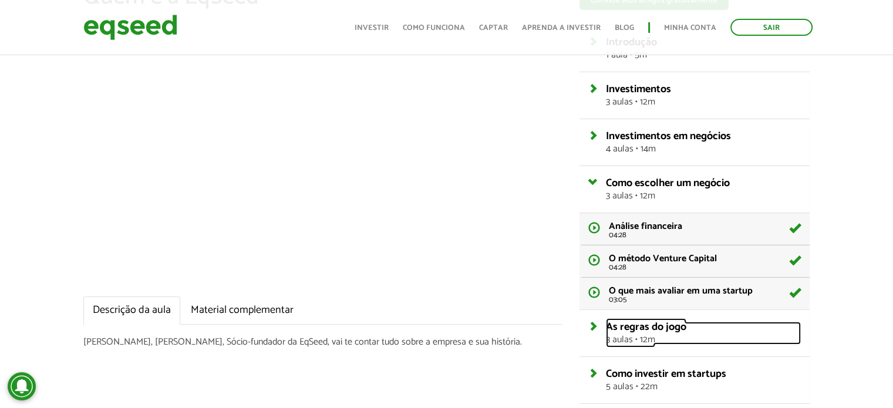
click at [606, 325] on link "As regras do jogo 3 aulas • 12m" at bounding box center [703, 333] width 195 height 23
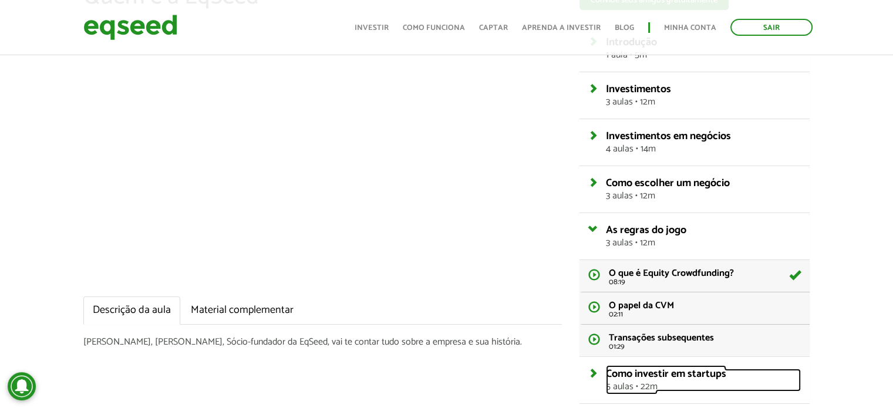
click at [606, 371] on link "Como investir em startups 5 aulas • 22m" at bounding box center [703, 380] width 195 height 23
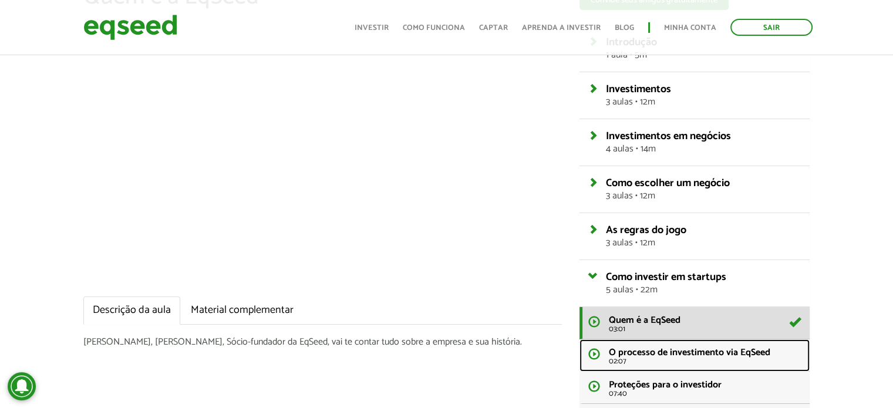
click at [594, 352] on link "O processo de investimento via EqSeed 02:07" at bounding box center [694, 355] width 231 height 32
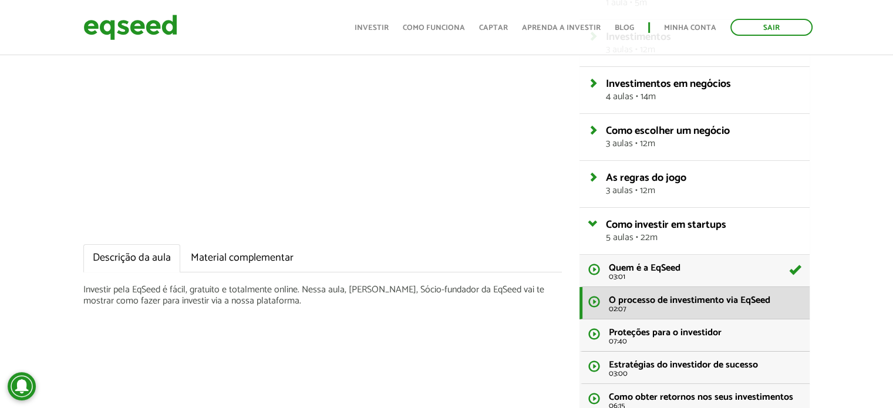
scroll to position [124, 0]
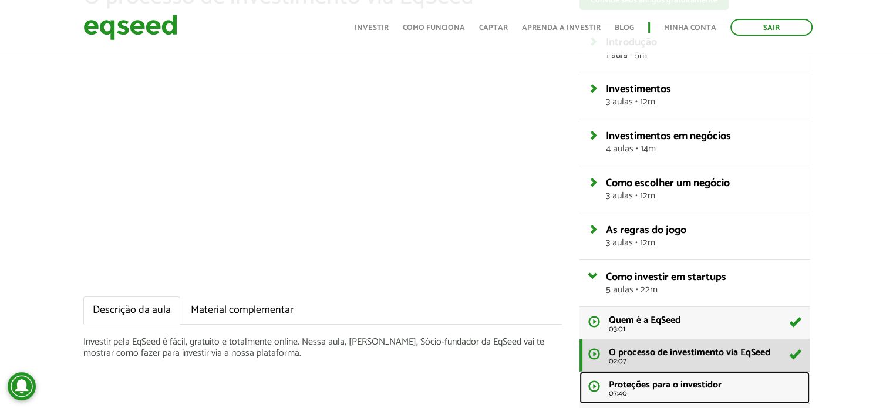
click at [595, 384] on link "Proteções para o investidor 07:40" at bounding box center [694, 388] width 231 height 32
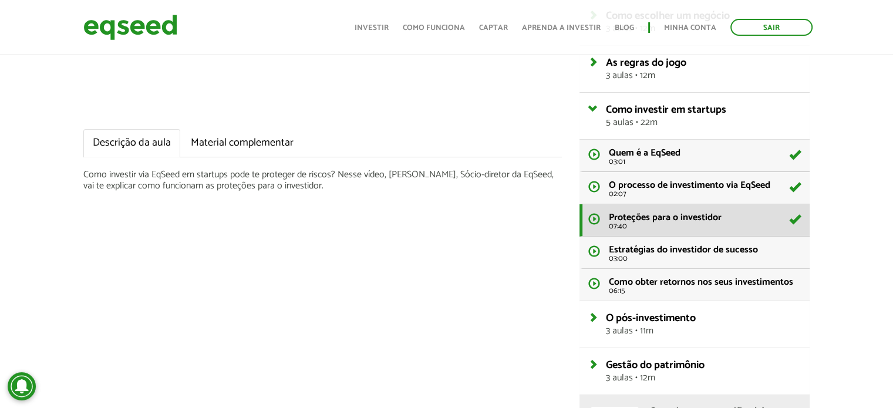
scroll to position [263, 0]
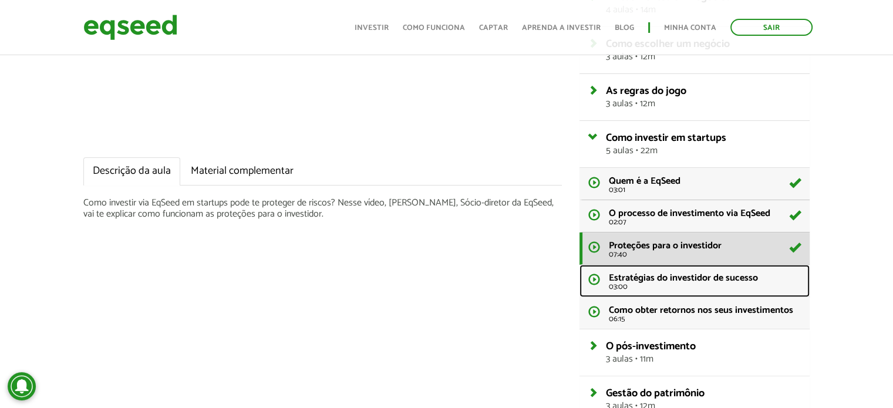
click at [631, 274] on span "Estratégias do investidor de sucesso" at bounding box center [683, 278] width 149 height 16
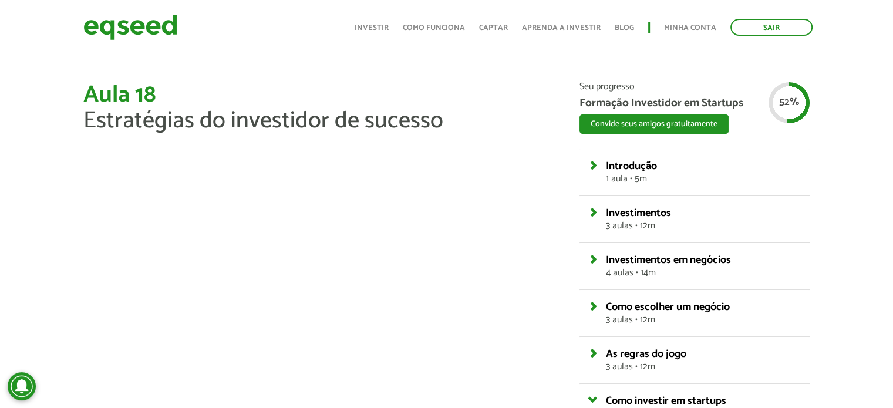
scroll to position [6, 0]
